Goal: Information Seeking & Learning: Learn about a topic

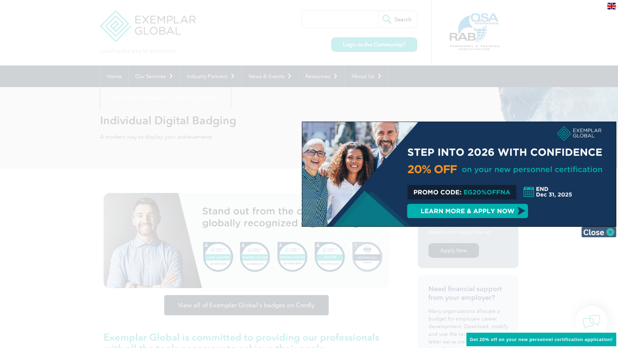
click at [599, 233] on img at bounding box center [598, 232] width 35 height 10
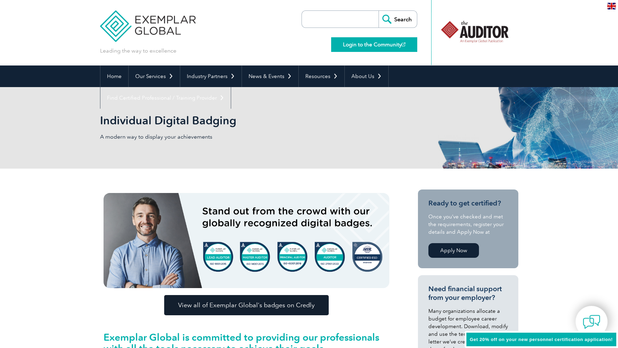
click at [388, 44] on link "Login to the Community" at bounding box center [374, 44] width 86 height 15
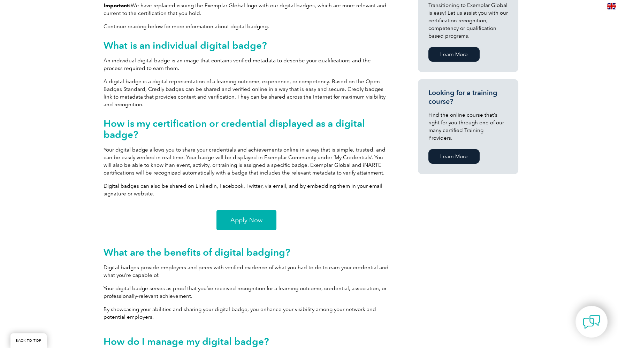
scroll to position [418, 0]
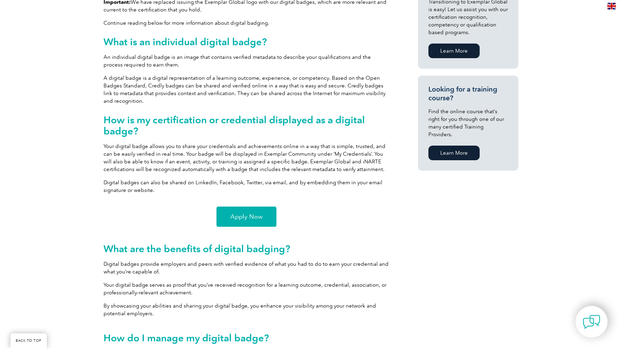
click at [245, 220] on span "Apply Now" at bounding box center [246, 217] width 32 height 6
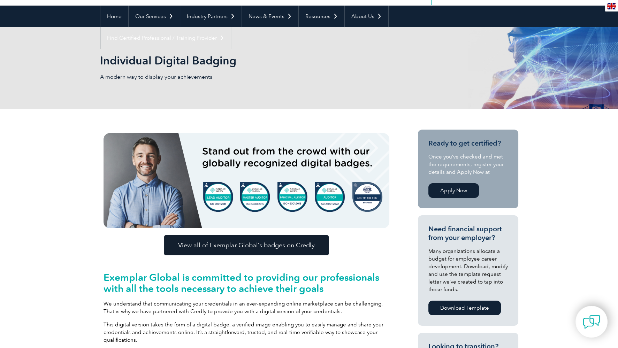
scroll to position [0, 0]
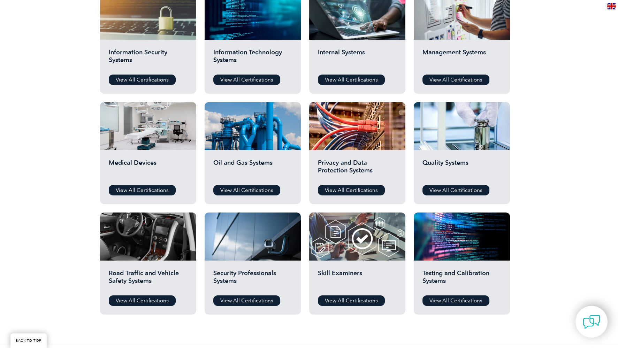
scroll to position [383, 0]
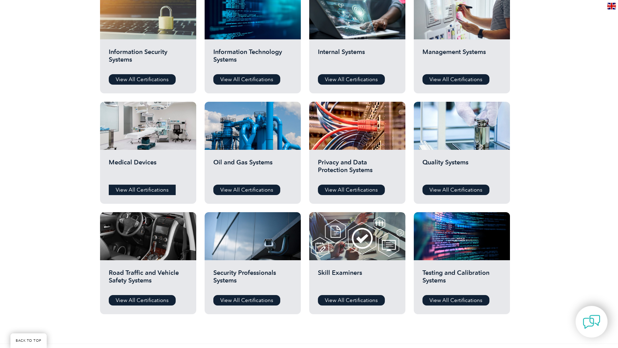
click at [162, 187] on link "View All Certifications" at bounding box center [142, 190] width 67 height 10
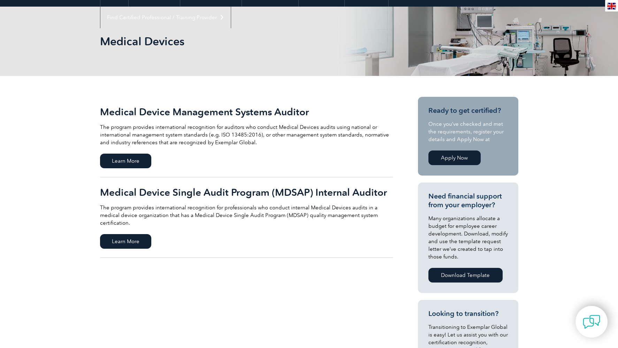
scroll to position [105, 0]
